Goal: Information Seeking & Learning: Learn about a topic

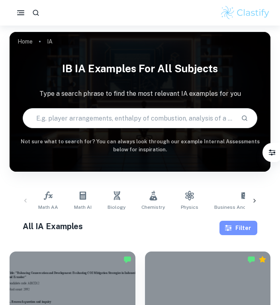
click at [240, 227] on button "Filter" at bounding box center [239, 227] width 38 height 14
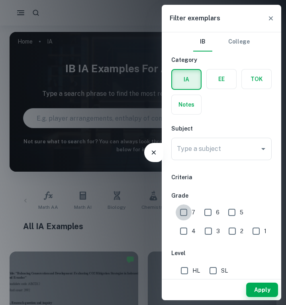
drag, startPoint x: 179, startPoint y: 208, endPoint x: 191, endPoint y: 213, distance: 13.0
click at [179, 209] on input "7" at bounding box center [184, 212] width 16 height 16
checkbox input "true"
click at [205, 213] on input "6" at bounding box center [208, 212] width 16 height 16
checkbox input "true"
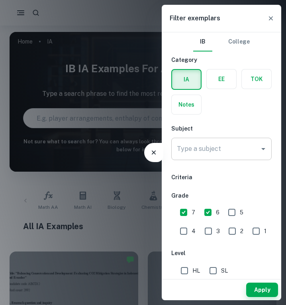
click at [220, 155] on input "Type a subject" at bounding box center [215, 148] width 81 height 15
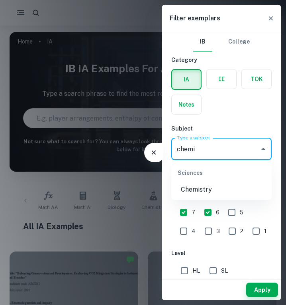
click at [224, 187] on li "Chemistry" at bounding box center [221, 189] width 100 height 14
type input "Chemistry"
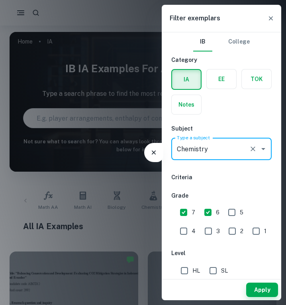
click at [217, 266] on input "SL" at bounding box center [213, 270] width 16 height 16
checkbox input "true"
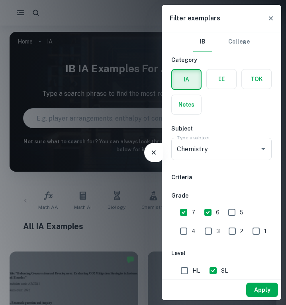
click at [270, 291] on button "Apply" at bounding box center [262, 289] width 32 height 14
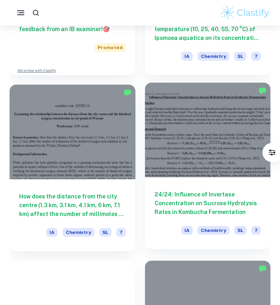
scroll to position [518, 0]
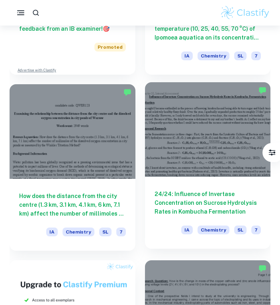
click at [244, 151] on div at bounding box center [208, 129] width 126 height 94
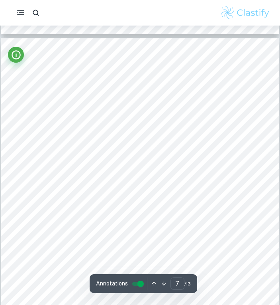
scroll to position [2632, 0]
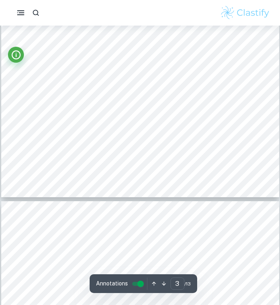
type input "4"
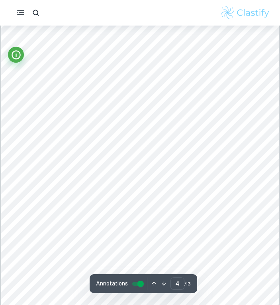
scroll to position [1316, 0]
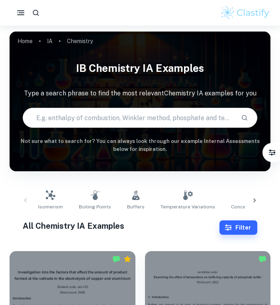
scroll to position [199, 0]
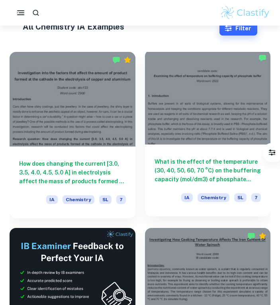
click at [212, 92] on div at bounding box center [208, 97] width 126 height 94
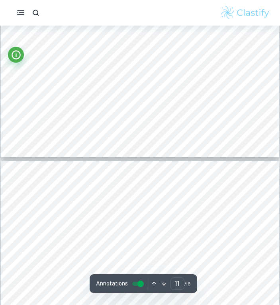
type input "12"
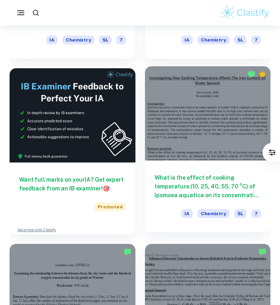
scroll to position [439, 0]
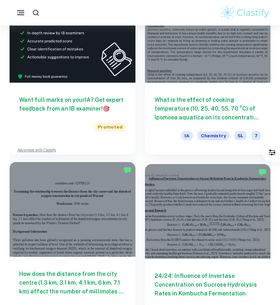
click at [65, 189] on div at bounding box center [73, 209] width 126 height 94
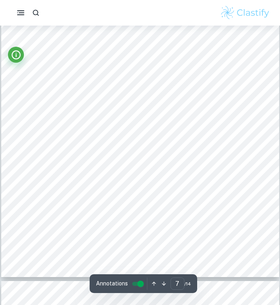
scroll to position [2378, 0]
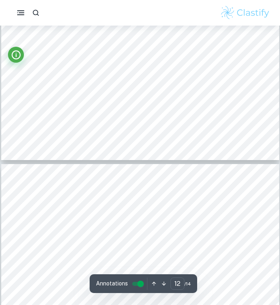
type input "13"
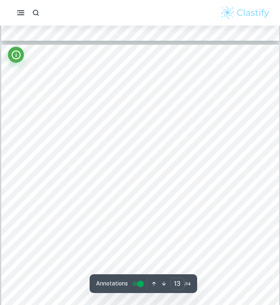
scroll to position [4890, 0]
